Goal: Transaction & Acquisition: Purchase product/service

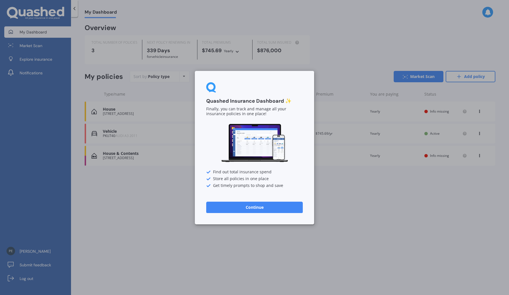
click at [255, 206] on button "Continue" at bounding box center [254, 207] width 97 height 11
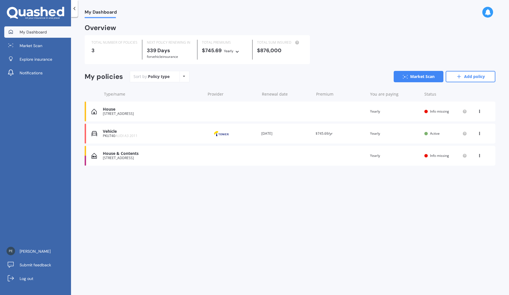
click at [189, 110] on div "House" at bounding box center [153, 109] width 100 height 5
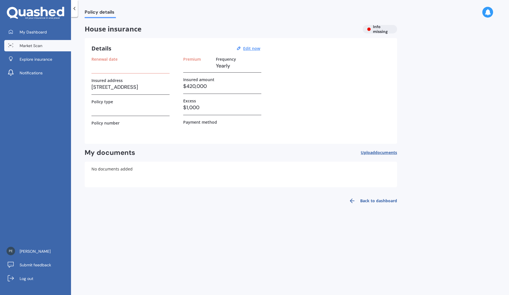
click at [40, 47] on span "Market Scan" at bounding box center [31, 46] width 23 height 6
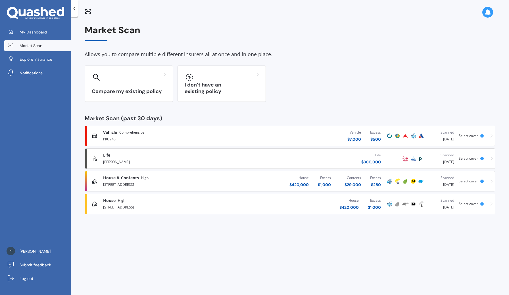
click at [195, 205] on div "[STREET_ADDRESS]" at bounding box center [170, 207] width 135 height 7
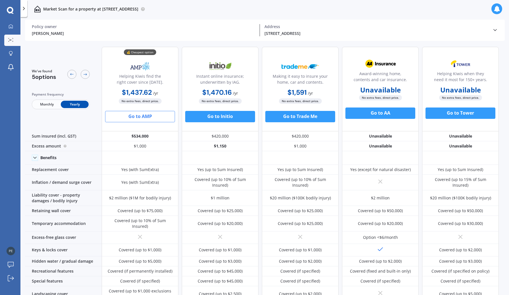
click at [167, 117] on button "Go to AMP" at bounding box center [140, 116] width 70 height 11
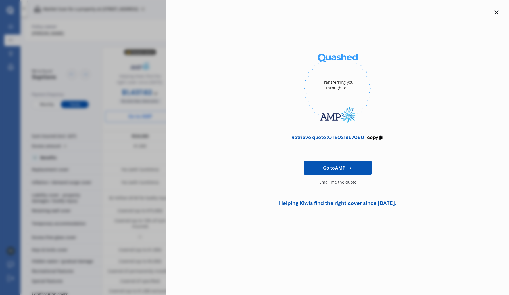
click at [319, 168] on link "Go to AMP" at bounding box center [338, 168] width 68 height 14
click at [345, 138] on div "Retrieve quote : QTE021957060" at bounding box center [327, 138] width 73 height 6
copy div "QTE021957060"
